Goal: Find specific page/section: Find specific page/section

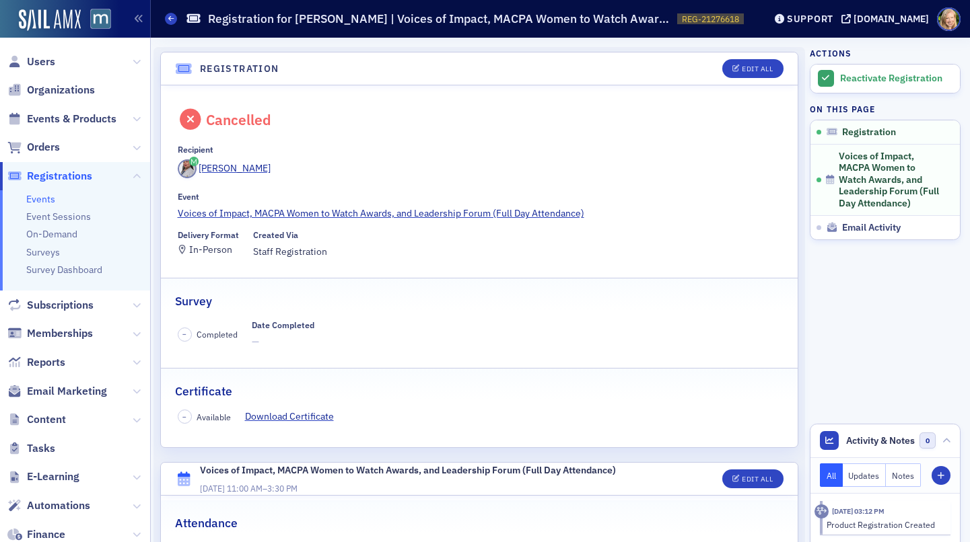
click at [41, 200] on link "Events" at bounding box center [40, 199] width 29 height 12
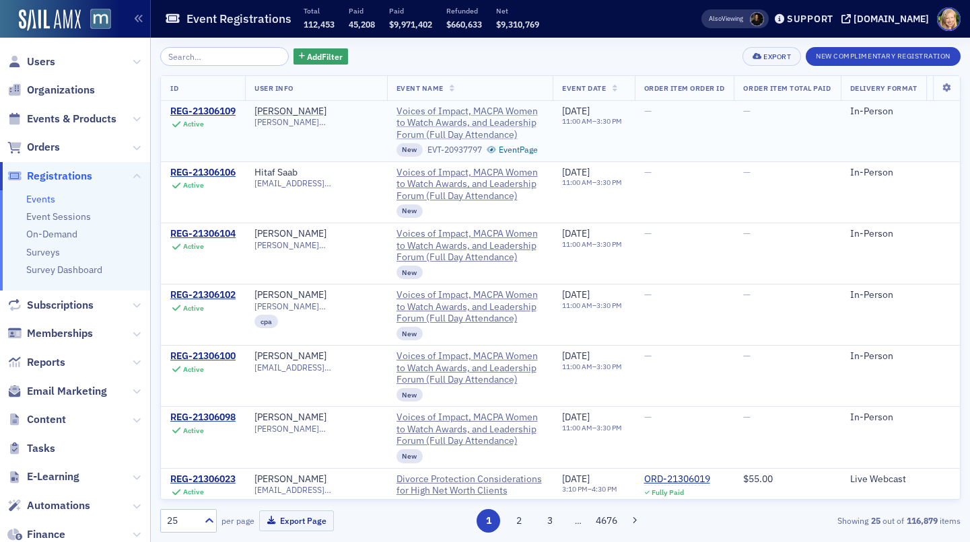
click at [434, 119] on span "Voices of Impact, MACPA Women to Watch Awards, and Leadership Forum (Full Day A…" at bounding box center [469, 124] width 147 height 36
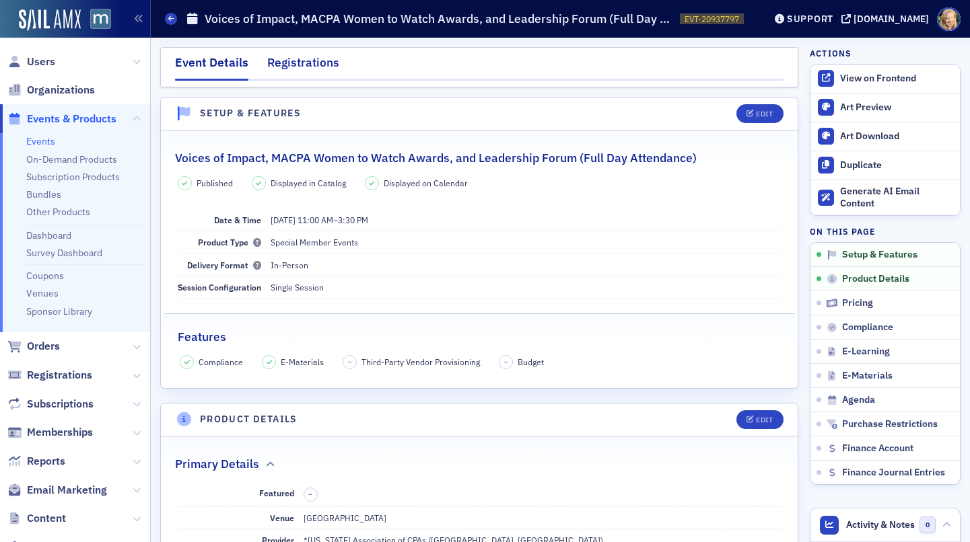
click at [326, 63] on div "Registrations" at bounding box center [303, 66] width 72 height 25
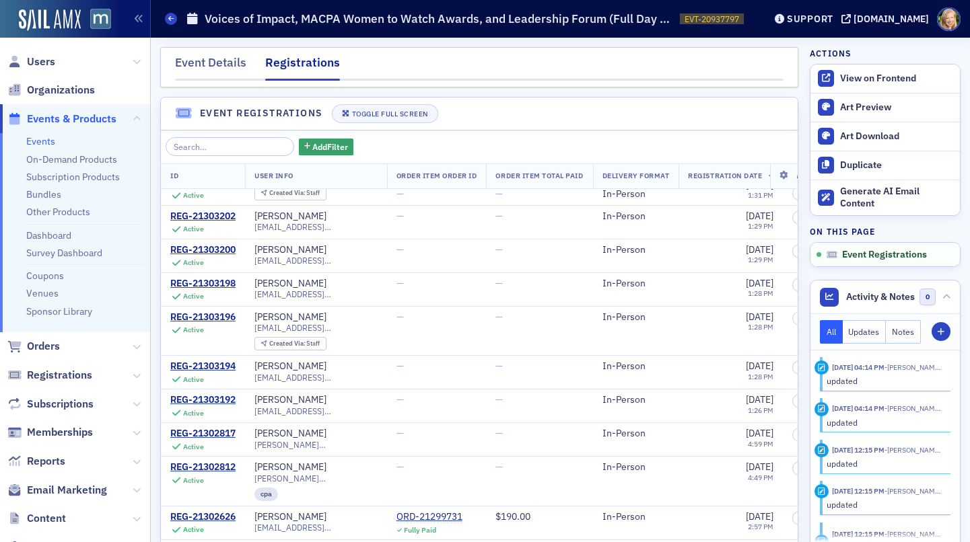
scroll to position [48, 0]
